Goal: Navigation & Orientation: Understand site structure

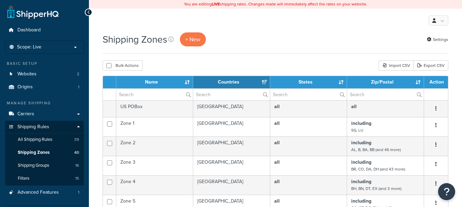
select select "15"
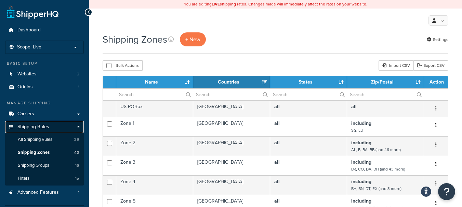
click at [41, 125] on span "Shipping Rules" at bounding box center [33, 127] width 32 height 6
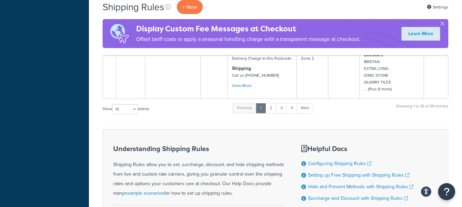
scroll to position [585, 0]
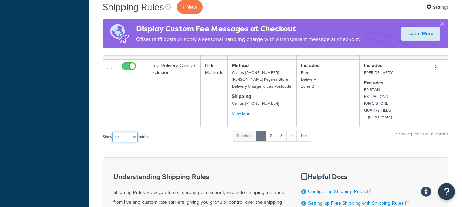
click at [135, 132] on select "10 15 25 50 100 1000" at bounding box center [125, 137] width 26 height 10
select select "50"
click at [113, 132] on select "10 15 25 50 100 1000" at bounding box center [125, 137] width 26 height 10
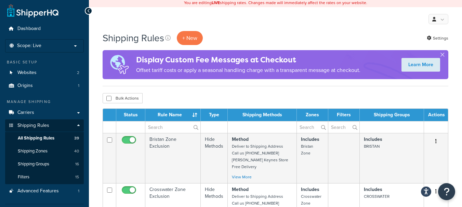
scroll to position [0, 0]
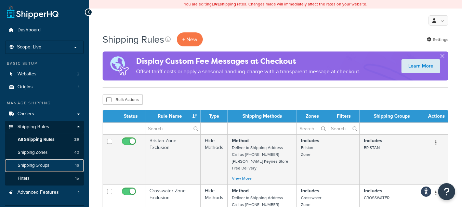
click at [55, 167] on link "Shipping Groups 16" at bounding box center [44, 166] width 79 height 13
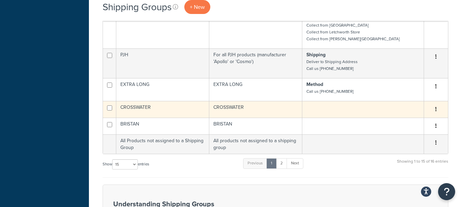
scroll to position [307, 0]
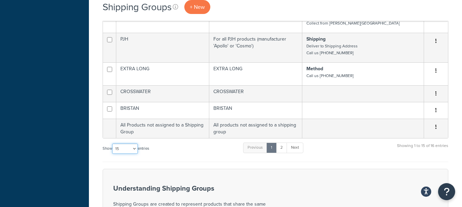
click at [133, 147] on select "10 15 25 50 100" at bounding box center [125, 149] width 26 height 10
select select "25"
click at [113, 154] on select "10 15 25 50 100" at bounding box center [125, 149] width 26 height 10
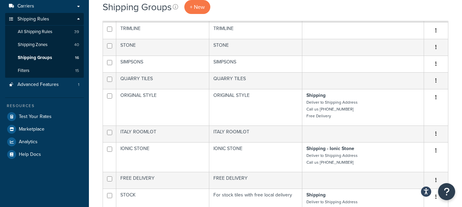
scroll to position [102, 0]
